Goal: Task Accomplishment & Management: Manage account settings

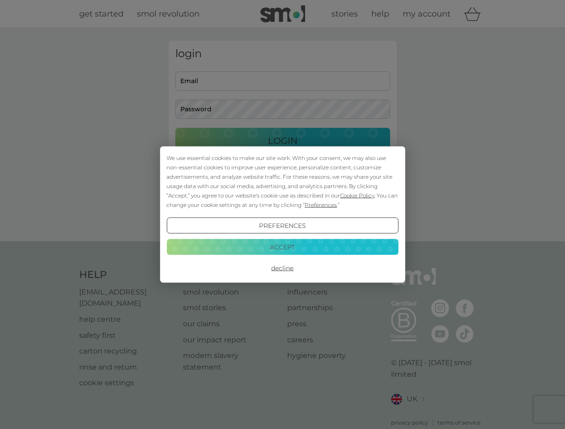
click at [357, 196] on span "Cookie Policy" at bounding box center [357, 195] width 34 height 7
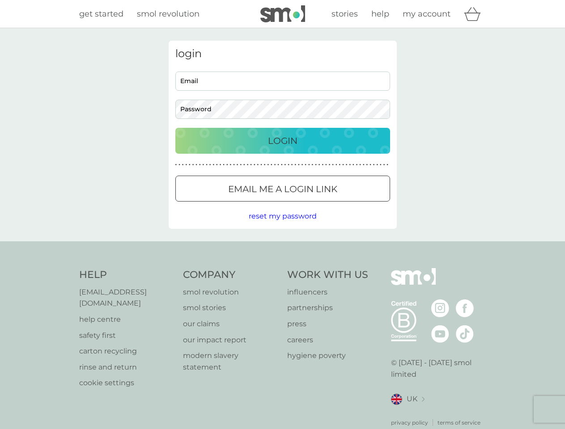
click at [320, 205] on div "login Email Password Login ● ● ● ● ● ● ● ● ● ● ● ● ● ● ● ● ● ● ● ● ● ● ● ● ● ● …" at bounding box center [283, 135] width 228 height 188
click at [282, 226] on div "login Email Password Login ● ● ● ● ● ● ● ● ● ● ● ● ● ● ● ● ● ● ● ● ● ● ● ● ● ● …" at bounding box center [283, 135] width 228 height 188
click at [282, 268] on div "Help [EMAIL_ADDRESS][DOMAIN_NAME] help centre safety first carton recycling rin…" at bounding box center [282, 347] width 407 height 159
click at [282, 247] on div "Help [EMAIL_ADDRESS][DOMAIN_NAME] help centre safety first carton recycling rin…" at bounding box center [282, 348] width 565 height 213
